Goal: Ask a question

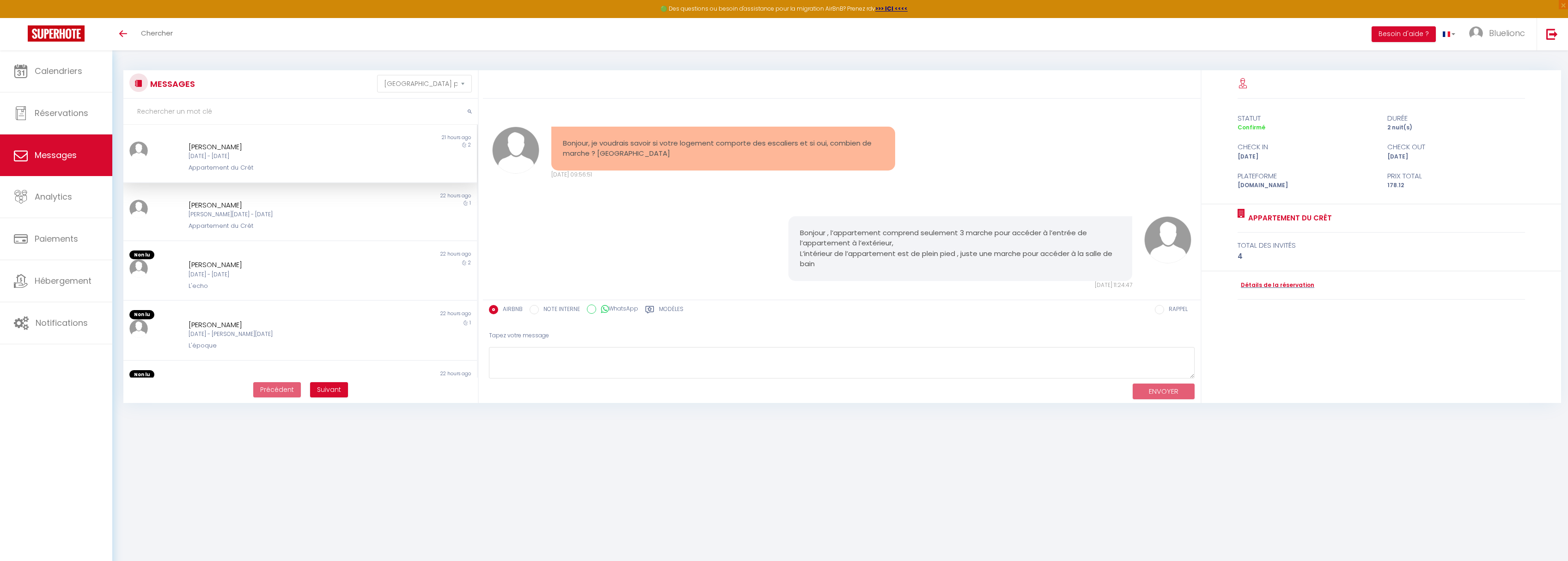
select select "message"
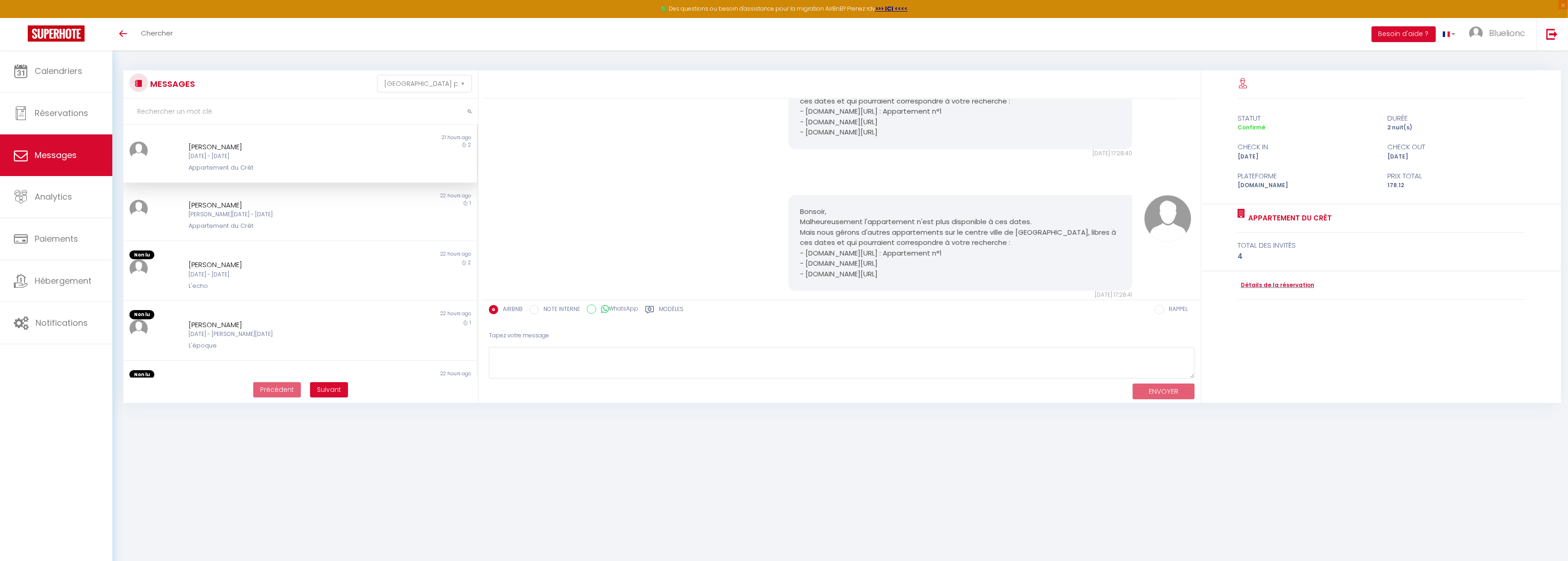
scroll to position [1953, 0]
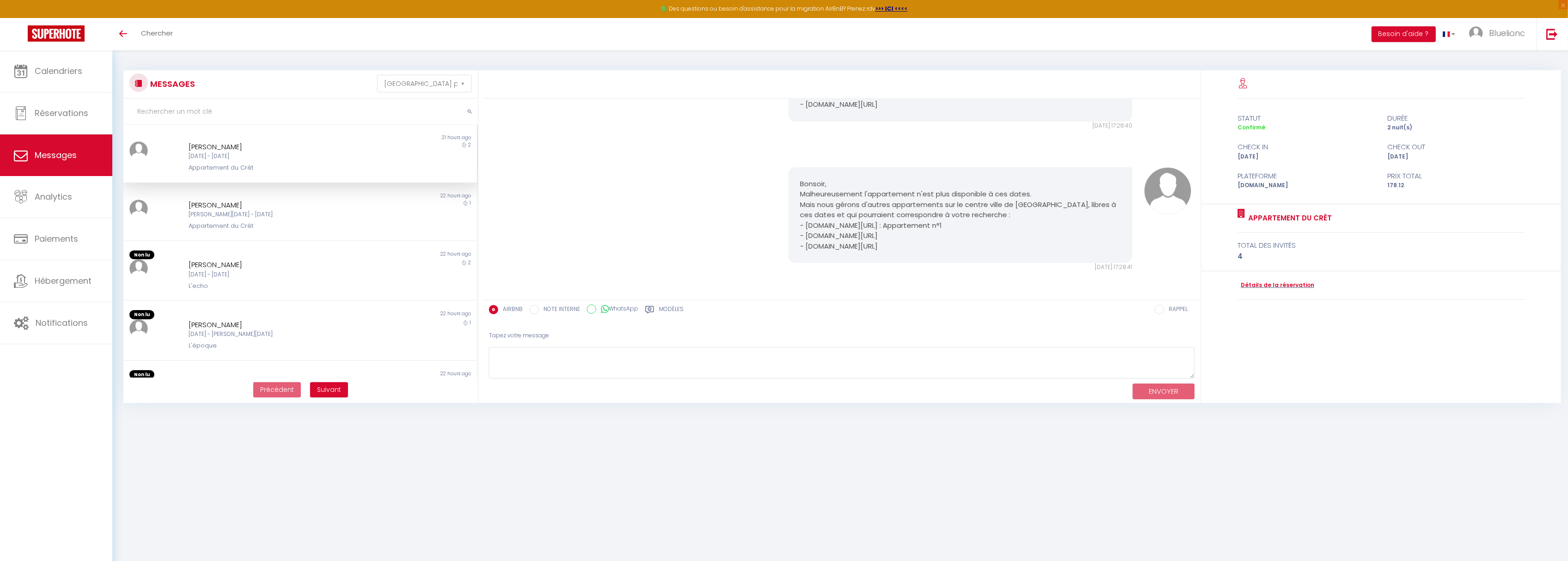
click at [872, 205] on pre "Bonsoir, Malheureusement l'appartement n'est plus disponible à ces dates. Mais …" at bounding box center [960, 215] width 321 height 73
click at [815, 187] on pre "Bonsoir, Malheureusement l'appartement n'est plus disponible à ces dates. Mais …" at bounding box center [960, 215] width 321 height 73
click at [800, 183] on pre "Bonsoir, Malheureusement l'appartement n'est plus disponible à ces dates. Mais …" at bounding box center [960, 215] width 321 height 73
drag, startPoint x: 796, startPoint y: 185, endPoint x: 911, endPoint y: 244, distance: 129.3
click at [916, 248] on pre "Bonsoir, Malheureusement l'appartement n'est plus disponible à ces dates. Mais …" at bounding box center [960, 215] width 321 height 73
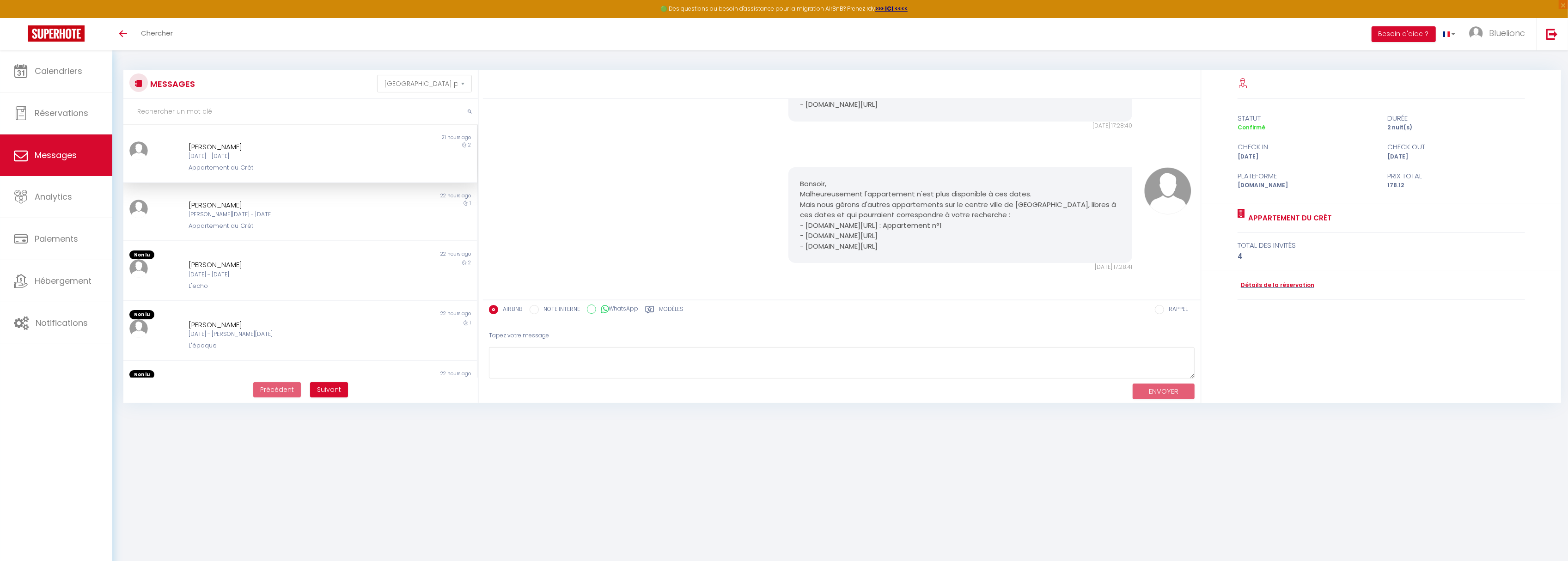
click at [864, 225] on pre "Bonsoir, Malheureusement l'appartement n'est plus disponible à ces dates. Mais …" at bounding box center [960, 215] width 321 height 73
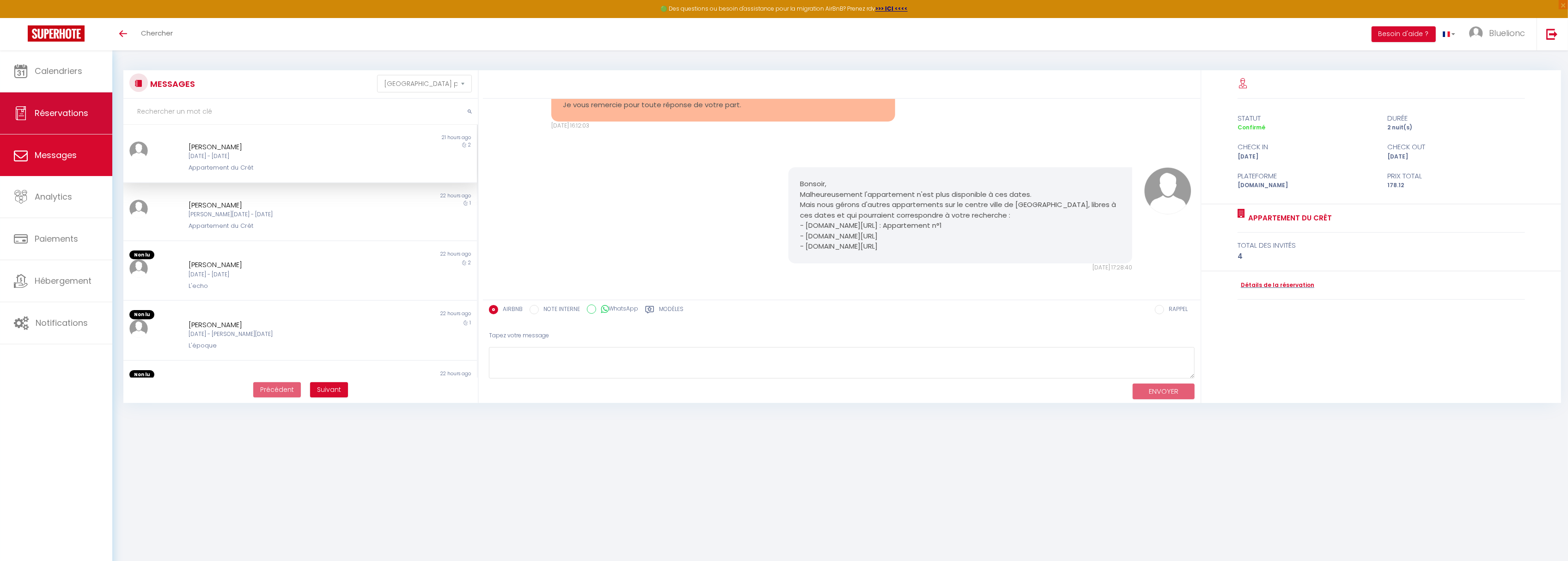
scroll to position [1707, 0]
